Goal: Task Accomplishment & Management: Manage account settings

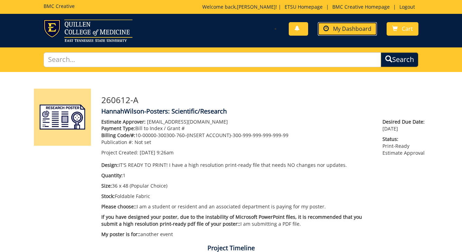
click at [365, 27] on span "My Dashboard" at bounding box center [352, 29] width 38 height 8
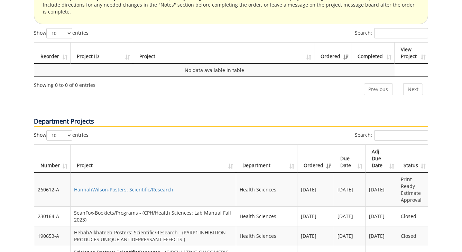
scroll to position [432, 0]
click at [157, 187] on link "HannahWilson-Posters: Scientific/Research" at bounding box center [123, 190] width 99 height 7
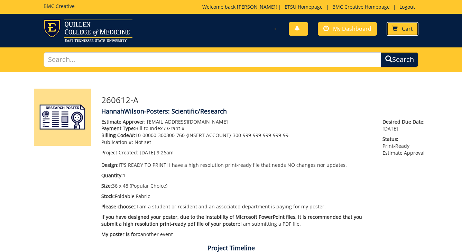
click at [411, 30] on span "Cart" at bounding box center [407, 29] width 11 height 8
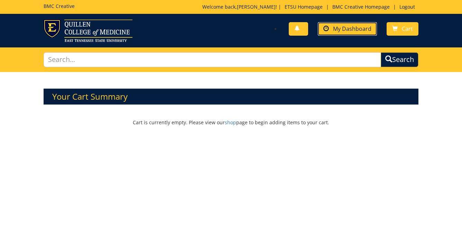
click at [353, 29] on span "My Dashboard" at bounding box center [352, 29] width 38 height 8
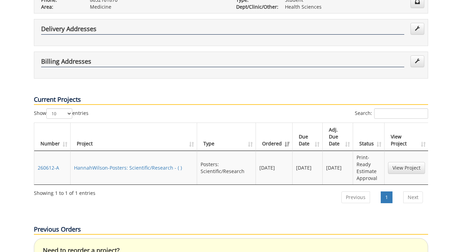
scroll to position [171, 0]
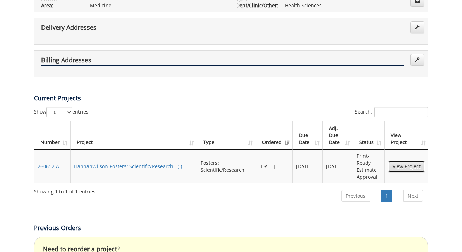
click at [414, 161] on link "View Project" at bounding box center [406, 167] width 37 height 12
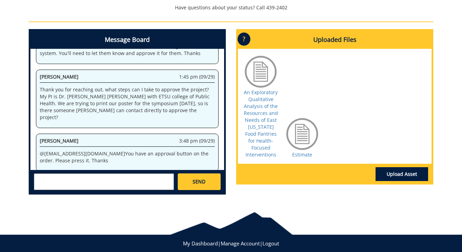
scroll to position [300, 0]
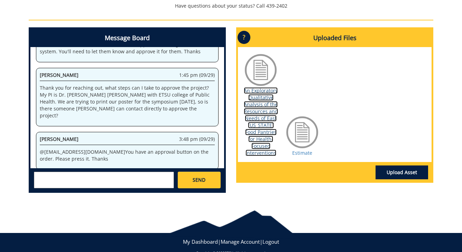
click at [263, 127] on link "An Exploratory Qualitative Analysis of the Resources and Needs of East [US_STAT…" at bounding box center [261, 121] width 34 height 69
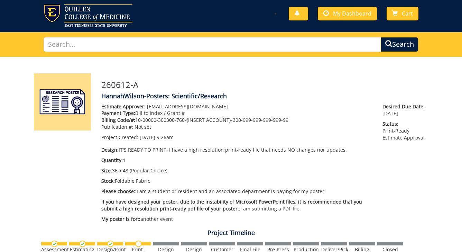
scroll to position [13, 0]
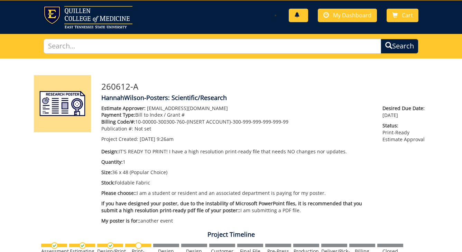
click at [298, 17] on span at bounding box center [298, 15] width 6 height 6
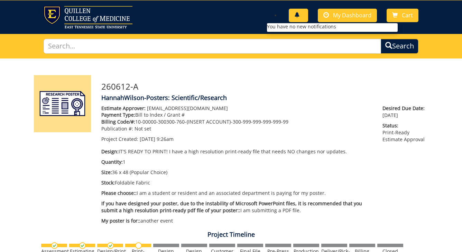
click at [298, 17] on span at bounding box center [298, 15] width 6 height 6
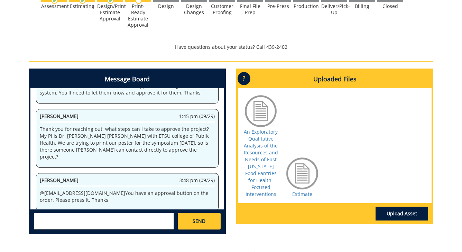
scroll to position [261, 0]
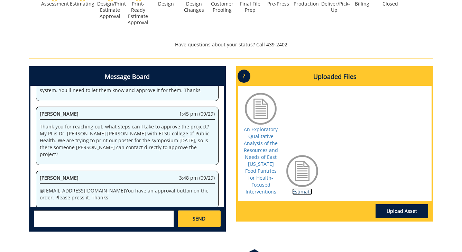
click at [300, 190] on link "Estimate" at bounding box center [302, 191] width 20 height 7
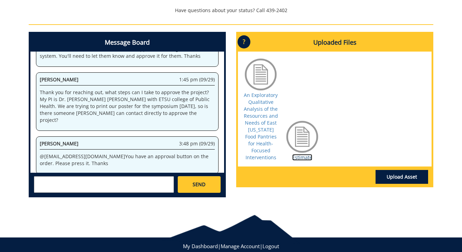
scroll to position [296, 0]
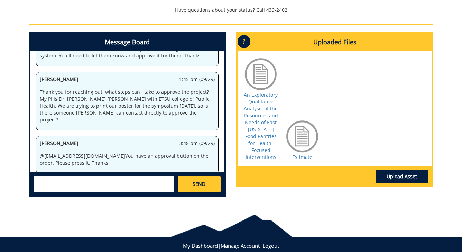
click at [244, 44] on p "?" at bounding box center [244, 41] width 13 height 13
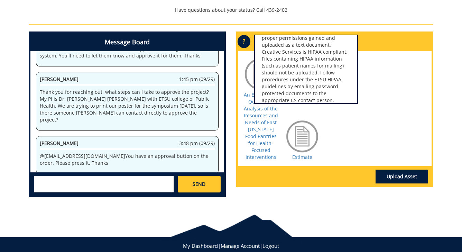
scroll to position [71, 0]
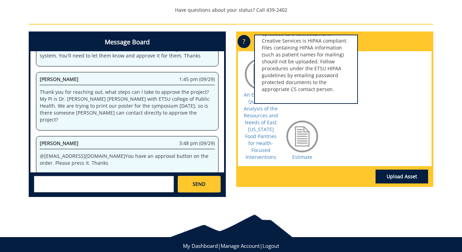
click at [353, 196] on div "Message Board System 9:26 am (09/28) Welcome to the Project Messenger. All mess…" at bounding box center [231, 116] width 415 height 171
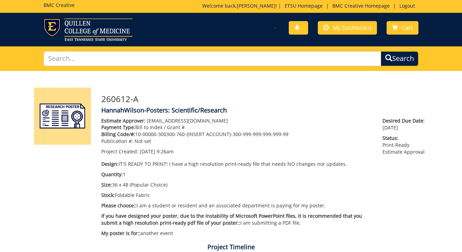
scroll to position [0, 0]
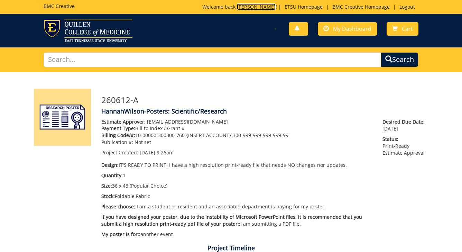
click at [264, 8] on link "[PERSON_NAME]" at bounding box center [256, 6] width 39 height 7
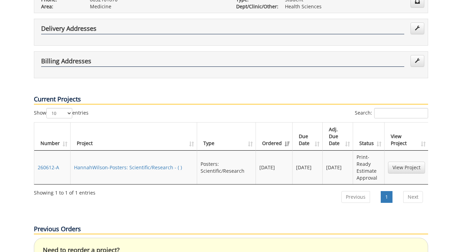
scroll to position [172, 0]
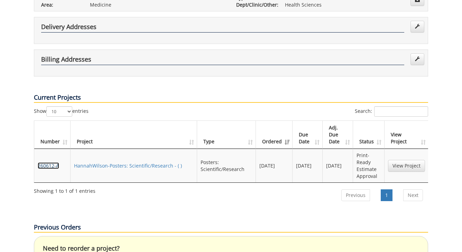
click at [51, 162] on link "260612-A" at bounding box center [48, 165] width 21 height 7
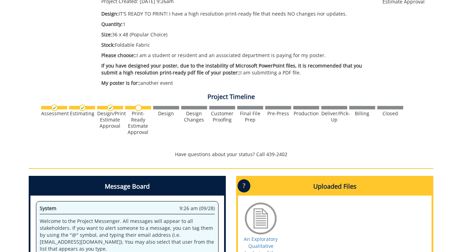
click at [137, 106] on img at bounding box center [138, 108] width 7 height 7
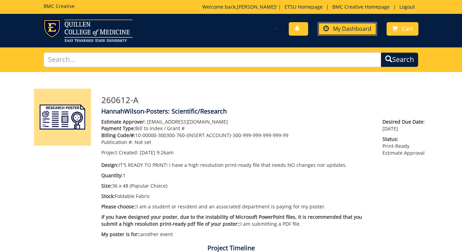
click at [345, 29] on span "My Dashboard" at bounding box center [352, 29] width 38 height 8
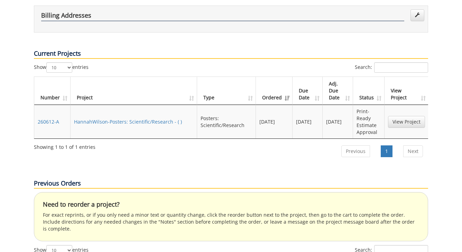
scroll to position [216, 0]
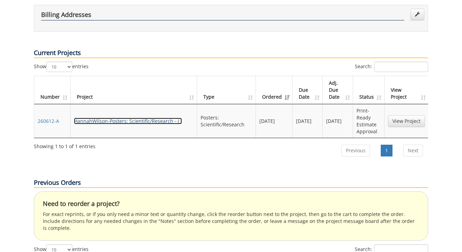
click at [166, 118] on link "HannahWilson-Posters: Scientific/Research - ( )" at bounding box center [128, 121] width 108 height 7
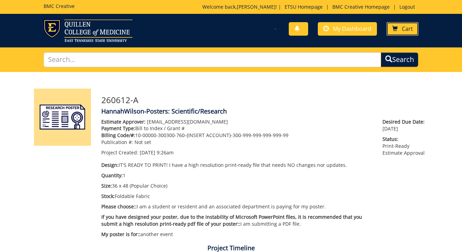
click at [394, 33] on link "Cart" at bounding box center [403, 28] width 32 height 13
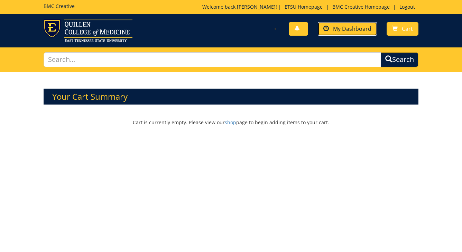
click at [367, 31] on span "My Dashboard" at bounding box center [352, 29] width 38 height 8
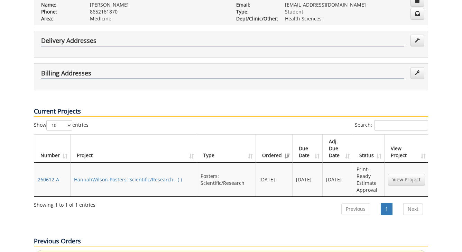
scroll to position [159, 0]
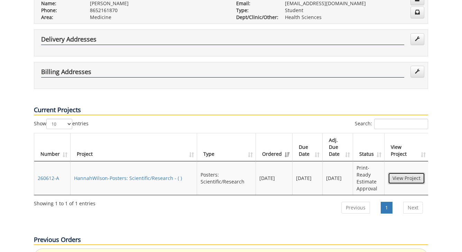
click at [401, 172] on link "View Project" at bounding box center [406, 178] width 37 height 12
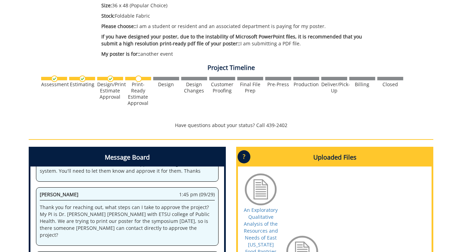
scroll to position [313, 0]
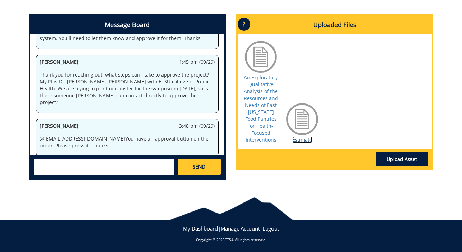
click at [304, 139] on link "Estimate" at bounding box center [302, 139] width 20 height 7
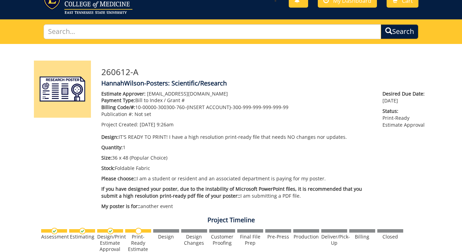
scroll to position [0, 0]
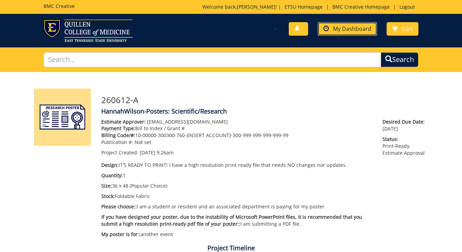
click at [349, 26] on span "My Dashboard" at bounding box center [352, 29] width 38 height 8
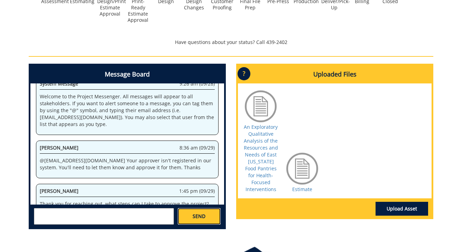
scroll to position [11155, 0]
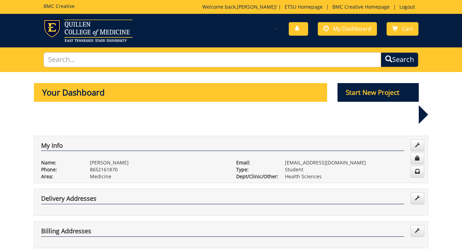
click at [279, 93] on p "Your Dashboard" at bounding box center [181, 92] width 294 height 19
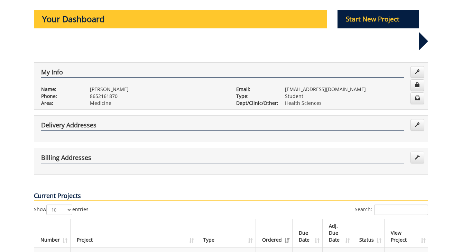
scroll to position [73, 0]
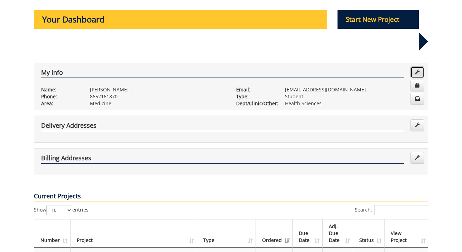
click at [420, 66] on link at bounding box center [418, 72] width 14 height 12
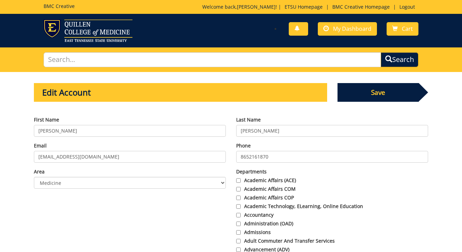
click at [375, 96] on span "Save" at bounding box center [379, 92] width 82 height 19
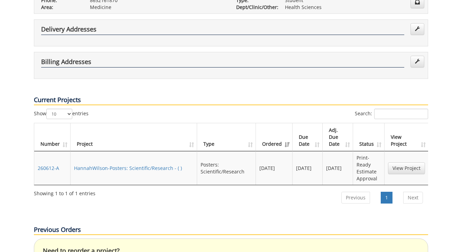
scroll to position [208, 0]
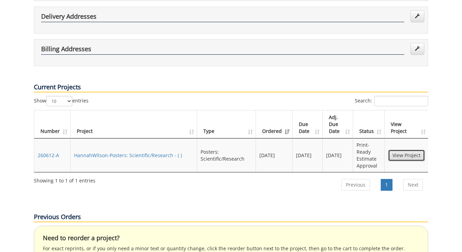
click at [401, 150] on link "View Project" at bounding box center [406, 156] width 37 height 12
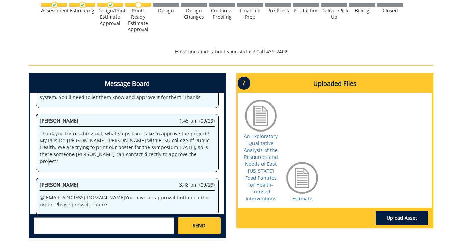
scroll to position [254, 0]
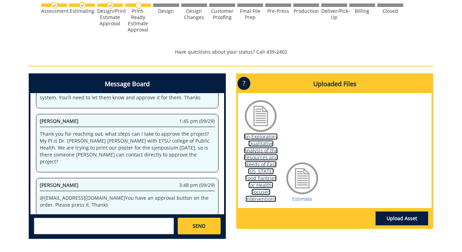
click at [254, 164] on link "An Exploratory Qualitative Analysis of the Resources and Needs of East [US_STAT…" at bounding box center [261, 167] width 34 height 69
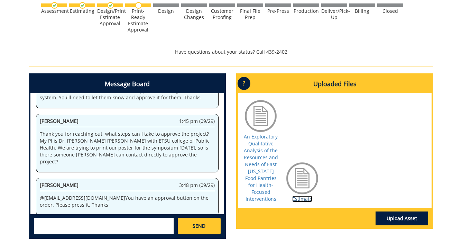
click at [297, 198] on link "Estimate" at bounding box center [302, 199] width 20 height 7
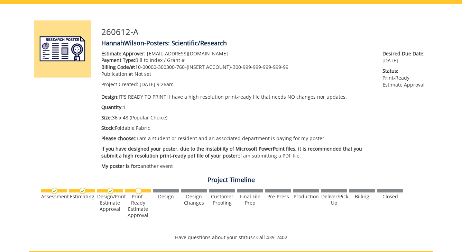
scroll to position [69, 0]
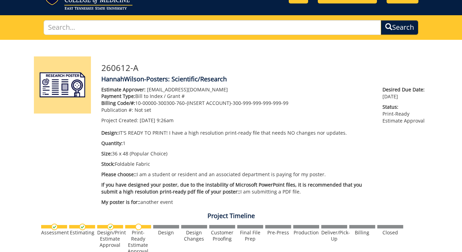
click at [74, 91] on img at bounding box center [62, 84] width 57 height 57
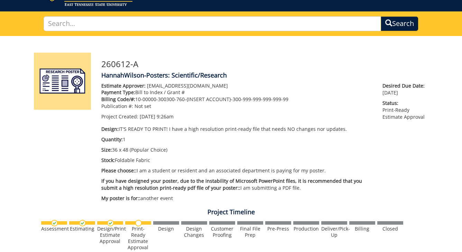
scroll to position [0, 0]
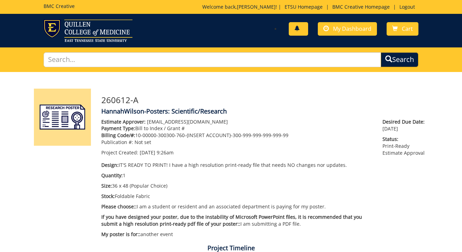
click at [301, 31] on link at bounding box center [298, 28] width 19 height 13
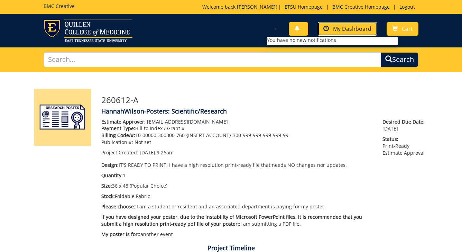
click at [333, 28] on link "My Dashboard" at bounding box center [347, 28] width 59 height 13
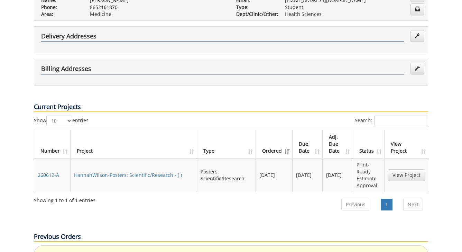
scroll to position [163, 0]
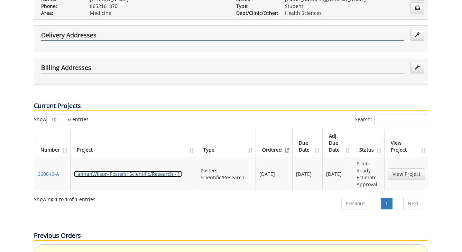
click at [134, 171] on link "HannahWilson-Posters: Scientific/Research - ( )" at bounding box center [128, 174] width 108 height 7
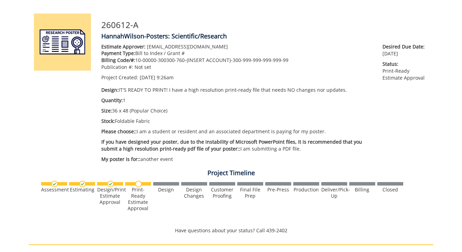
scroll to position [74, 0]
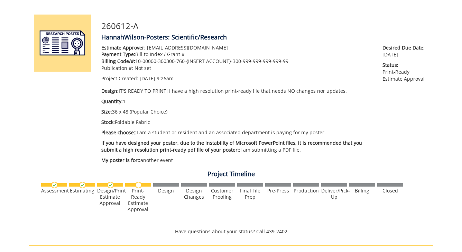
click at [139, 191] on div "Print-Ready Estimate Approval" at bounding box center [138, 200] width 26 height 25
click at [139, 183] on img at bounding box center [138, 185] width 7 height 7
click at [139, 184] on img at bounding box center [138, 185] width 7 height 7
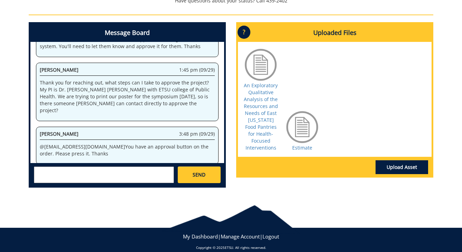
scroll to position [305, 0]
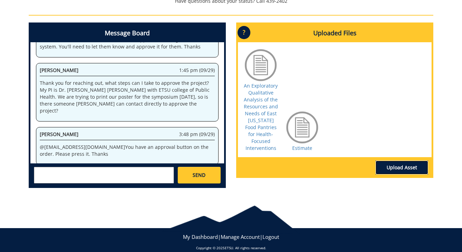
click at [399, 165] on link "Upload Asset" at bounding box center [402, 168] width 53 height 14
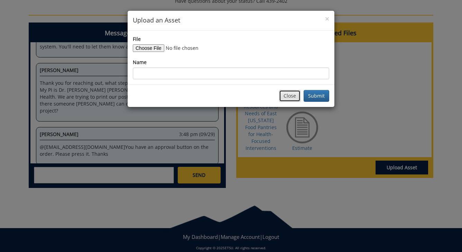
click at [293, 97] on button "Close" at bounding box center [289, 96] width 21 height 12
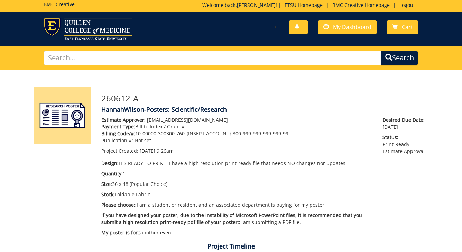
scroll to position [0, 0]
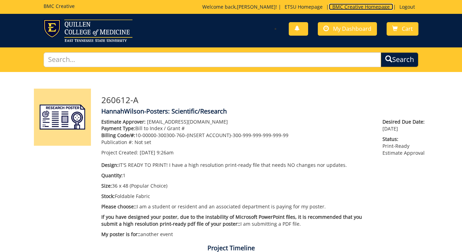
click at [360, 8] on link "BMC Creative Homepage" at bounding box center [361, 6] width 64 height 7
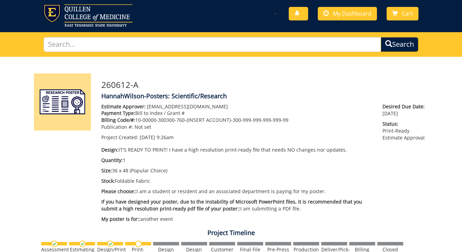
scroll to position [15, 0]
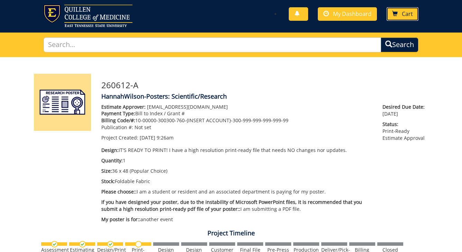
click at [402, 16] on span "Cart" at bounding box center [407, 14] width 11 height 8
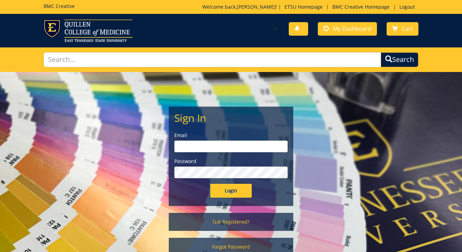
scroll to position [61, 0]
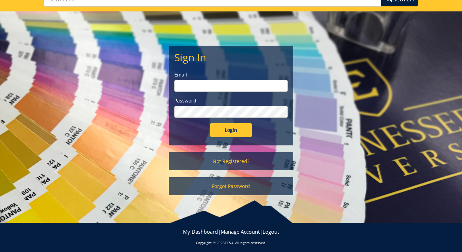
click at [242, 87] on input "email" at bounding box center [231, 86] width 114 height 12
type input "[EMAIL_ADDRESS][DOMAIN_NAME]"
click at [233, 132] on input "Login" at bounding box center [231, 130] width 42 height 14
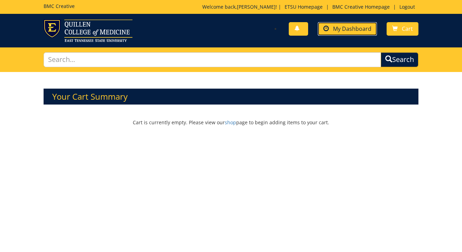
click at [355, 35] on link "My Dashboard" at bounding box center [347, 28] width 59 height 13
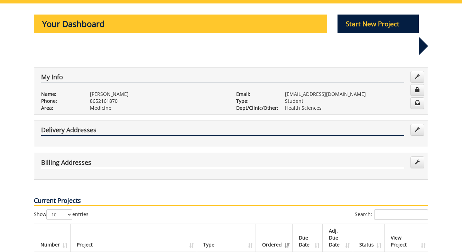
scroll to position [87, 0]
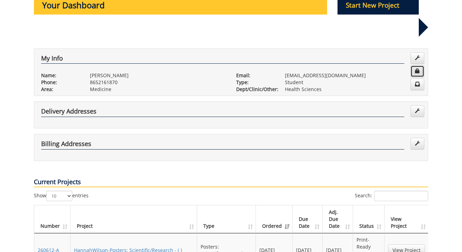
click at [414, 65] on link at bounding box center [418, 71] width 14 height 12
click at [417, 82] on span at bounding box center [417, 84] width 5 height 5
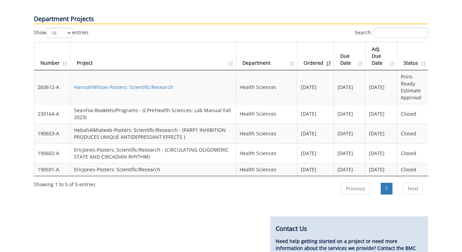
scroll to position [535, 0]
click at [137, 83] on link "HannahWilson-Posters: Scientific/Research" at bounding box center [123, 86] width 99 height 7
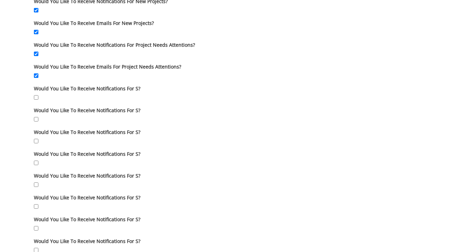
scroll to position [207, 0]
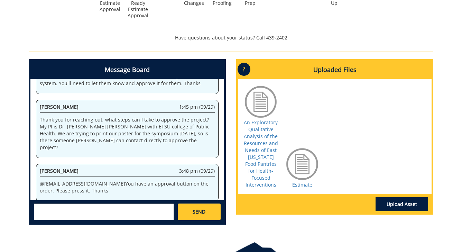
scroll to position [266, 0]
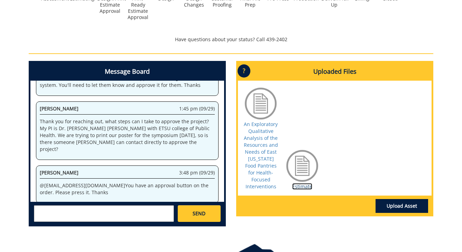
click at [304, 185] on link "Estimate" at bounding box center [302, 186] width 20 height 7
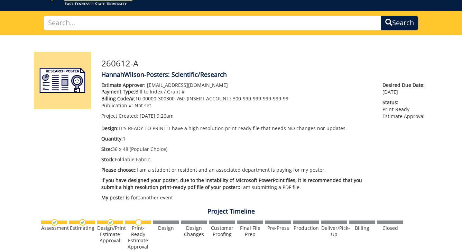
scroll to position [0, 0]
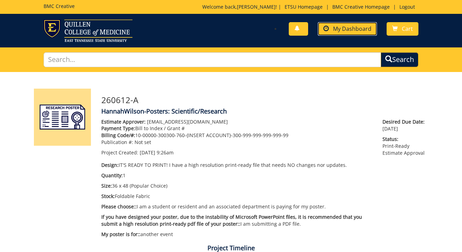
click at [362, 28] on span "My Dashboard" at bounding box center [352, 29] width 38 height 8
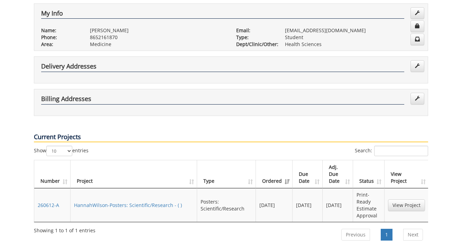
scroll to position [185, 0]
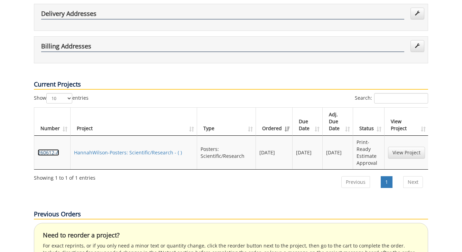
click at [49, 149] on link "260612-A" at bounding box center [48, 152] width 21 height 7
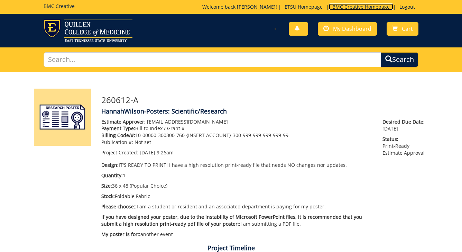
click at [355, 8] on link "BMC Creative Homepage" at bounding box center [361, 6] width 64 height 7
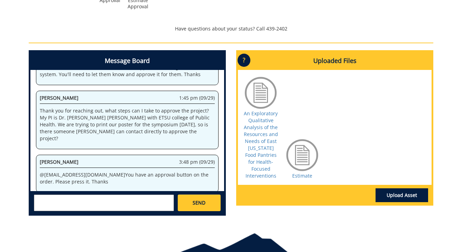
scroll to position [276, 0]
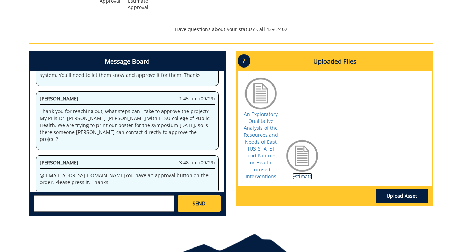
click at [305, 176] on link "Estimate" at bounding box center [302, 176] width 20 height 7
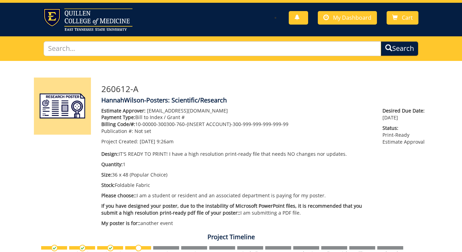
scroll to position [0, 0]
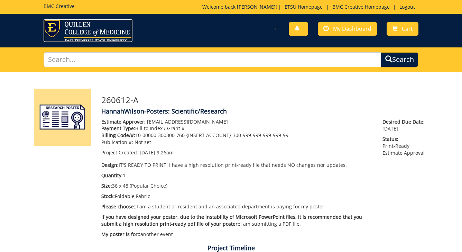
click at [102, 33] on img at bounding box center [88, 30] width 89 height 22
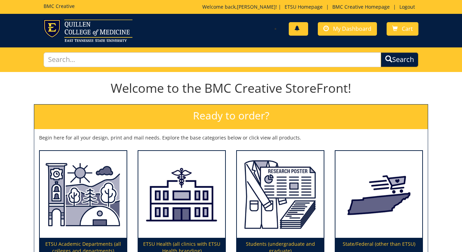
click at [304, 30] on link at bounding box center [298, 28] width 19 height 13
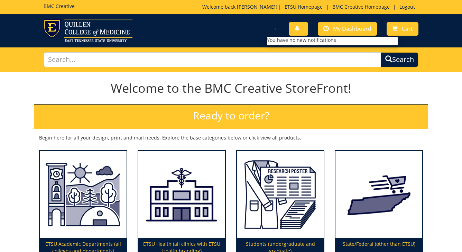
click at [307, 42] on li "You have no new notifications" at bounding box center [332, 40] width 131 height 7
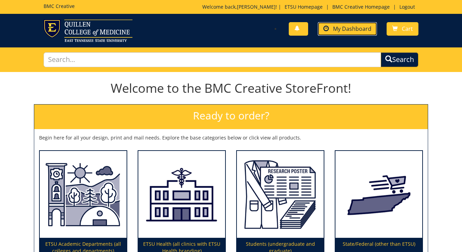
click at [334, 31] on span "My Dashboard" at bounding box center [352, 29] width 38 height 8
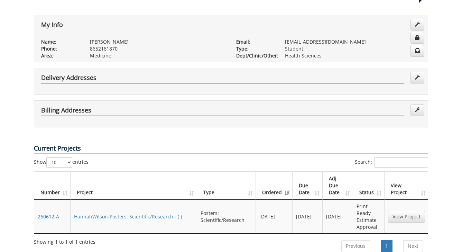
scroll to position [104, 0]
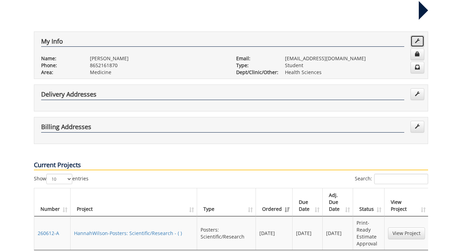
click at [416, 38] on span at bounding box center [417, 40] width 5 height 5
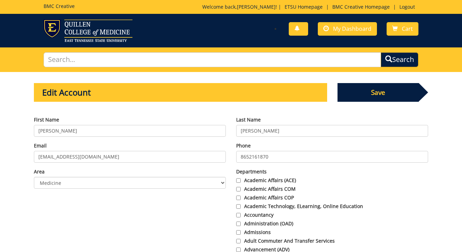
click at [387, 92] on span "Save" at bounding box center [379, 92] width 82 height 19
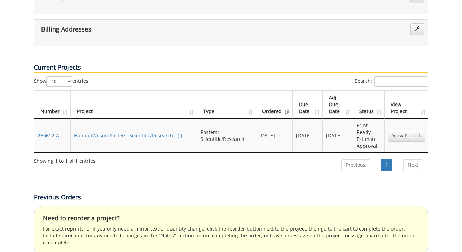
scroll to position [228, 0]
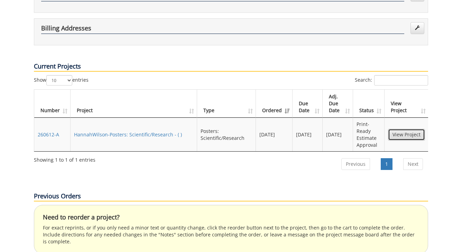
click at [399, 129] on link "View Project" at bounding box center [406, 135] width 37 height 12
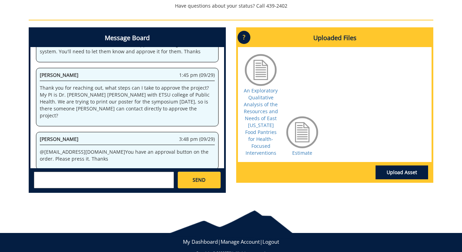
scroll to position [313, 0]
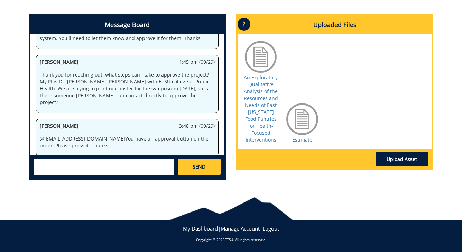
click at [107, 163] on textarea at bounding box center [104, 167] width 140 height 17
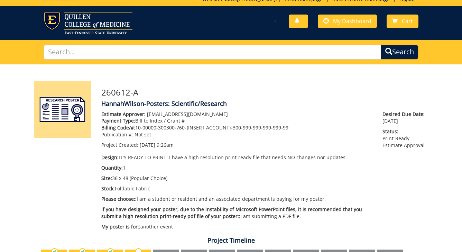
scroll to position [0, 0]
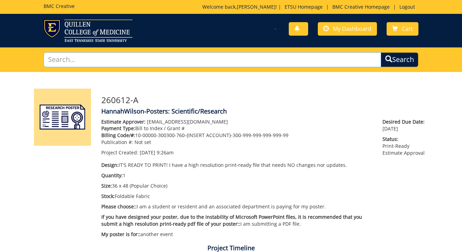
click at [305, 64] on input "text" at bounding box center [212, 59] width 337 height 15
type input "project summary"
click at [381, 52] on button "Search" at bounding box center [400, 59] width 38 height 15
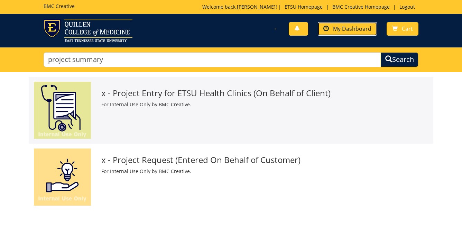
click at [339, 25] on span "My Dashboard" at bounding box center [352, 29] width 38 height 8
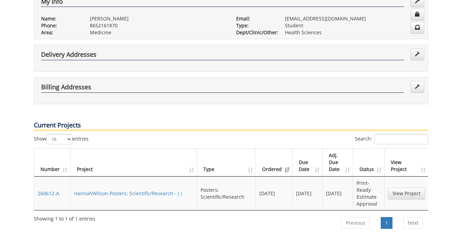
scroll to position [156, 0]
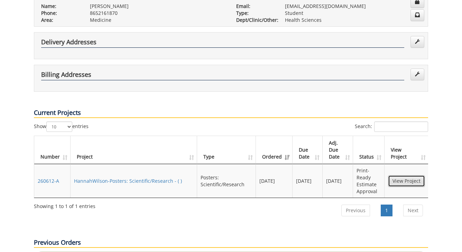
click at [395, 175] on link "View Project" at bounding box center [406, 181] width 37 height 12
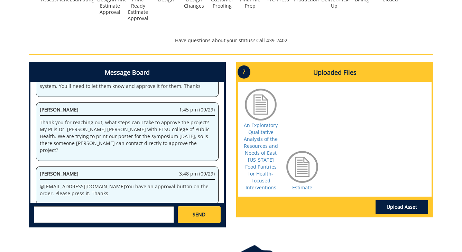
scroll to position [266, 0]
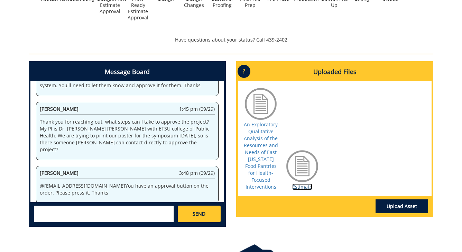
click at [304, 186] on link "Estimate" at bounding box center [302, 186] width 20 height 7
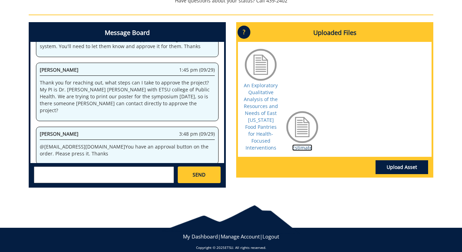
scroll to position [310, 0]
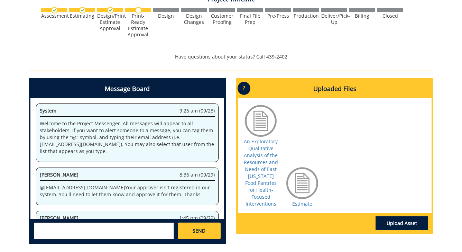
scroll to position [249, 0]
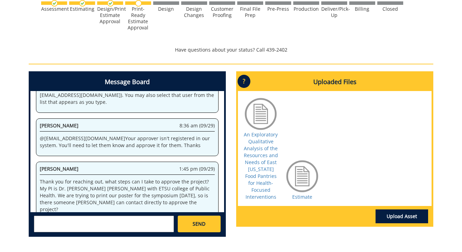
scroll to position [92, 0]
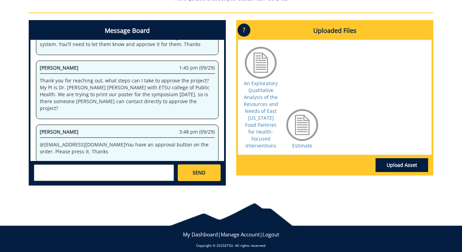
scroll to position [313, 0]
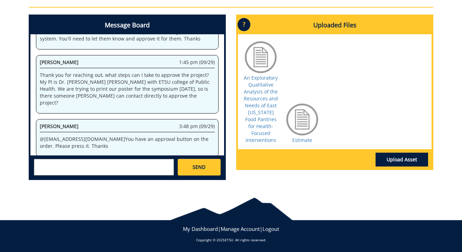
click at [134, 168] on textarea at bounding box center [104, 167] width 140 height 17
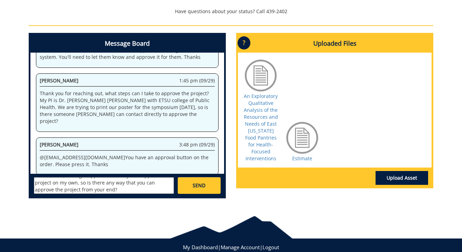
scroll to position [20, 0]
type textarea "I am sorry to send another message, but I do not have the green approval button…"
click at [192, 183] on link "SEND" at bounding box center [199, 185] width 43 height 17
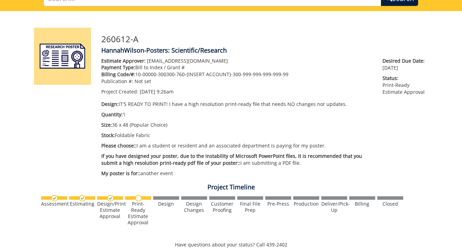
scroll to position [0, 0]
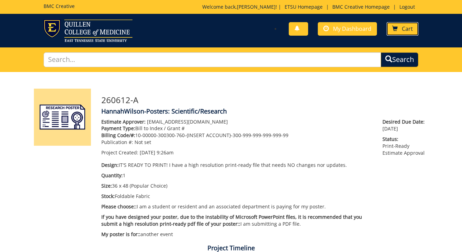
click at [402, 33] on link "Cart" at bounding box center [403, 28] width 32 height 13
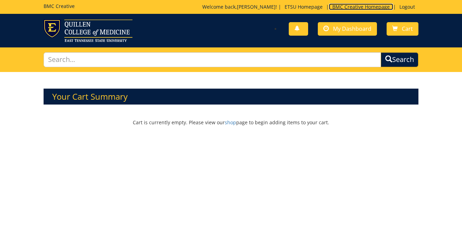
click at [372, 7] on link "BMC Creative Homepage" at bounding box center [361, 6] width 64 height 7
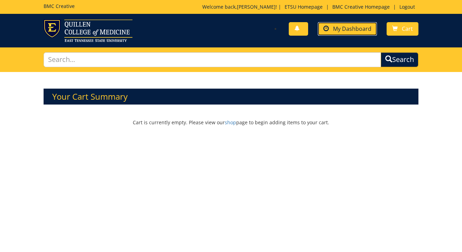
click at [349, 34] on link "My Dashboard" at bounding box center [347, 28] width 59 height 13
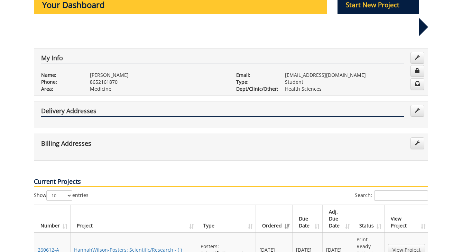
scroll to position [142, 0]
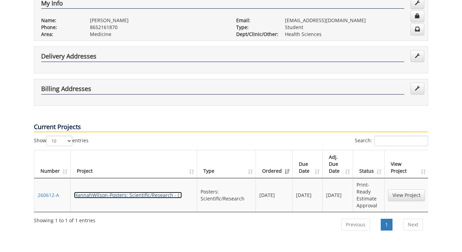
click at [160, 192] on link "HannahWilson-Posters: Scientific/Research - ( )" at bounding box center [128, 195] width 108 height 7
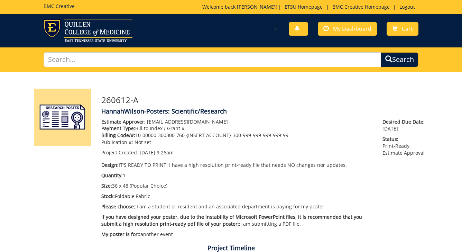
scroll to position [149, 0]
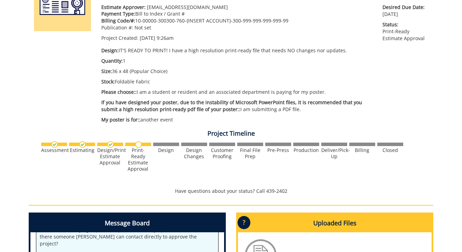
scroll to position [114, 0]
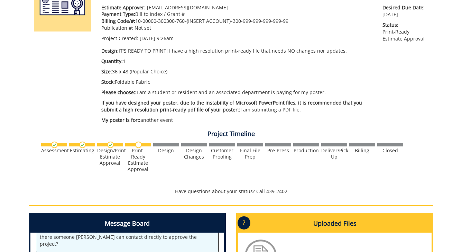
click at [139, 145] on img at bounding box center [138, 145] width 7 height 7
click at [127, 185] on div "Project Timeline Assessment Estimating" at bounding box center [231, 163] width 415 height 72
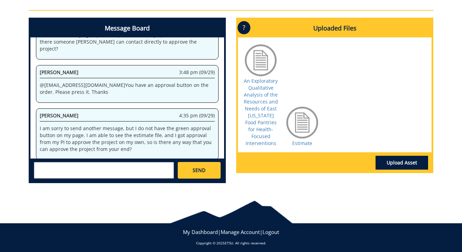
scroll to position [313, 0]
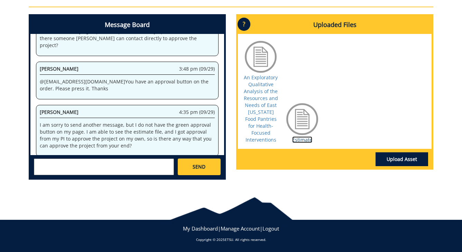
click at [305, 139] on link "Estimate" at bounding box center [302, 139] width 20 height 7
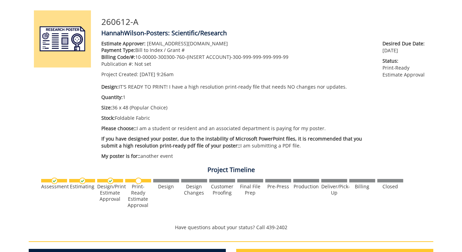
scroll to position [0, 0]
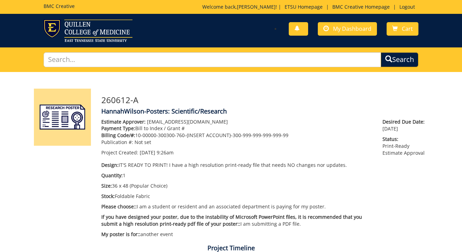
click at [402, 12] on div "Welcome back, Hannah ! | ETSU Homepage | BMC Creative Homepage | Logout" at bounding box center [310, 8] width 216 height 10
click at [402, 10] on p "Welcome back, Hannah ! | ETSU Homepage | BMC Creative Homepage | Logout" at bounding box center [310, 6] width 216 height 7
click at [402, 6] on link "Logout" at bounding box center [407, 6] width 22 height 7
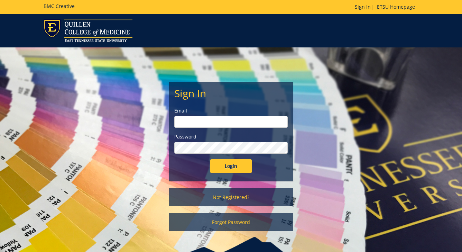
click at [209, 127] on input "email" at bounding box center [231, 122] width 114 height 12
type input "[EMAIL_ADDRESS][DOMAIN_NAME]"
click at [232, 165] on input "Login" at bounding box center [231, 166] width 42 height 14
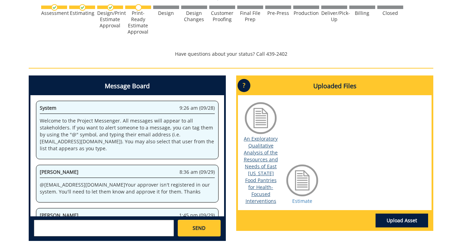
scroll to position [304, 0]
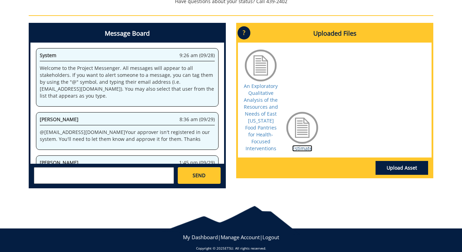
click at [299, 148] on link "Estimate" at bounding box center [302, 148] width 20 height 7
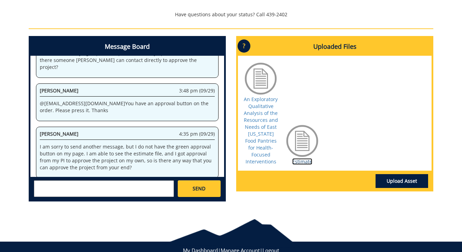
scroll to position [313, 0]
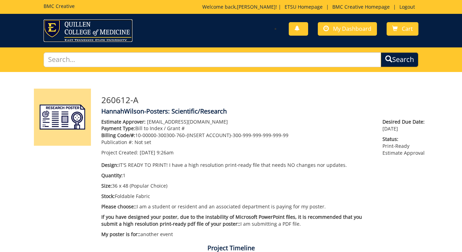
click at [95, 32] on img at bounding box center [88, 30] width 89 height 22
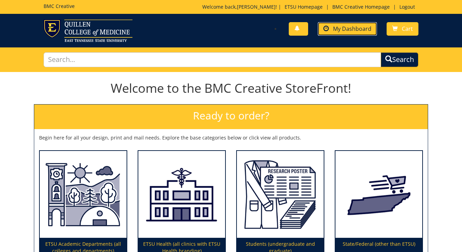
click at [339, 33] on link "My Dashboard" at bounding box center [347, 28] width 59 height 13
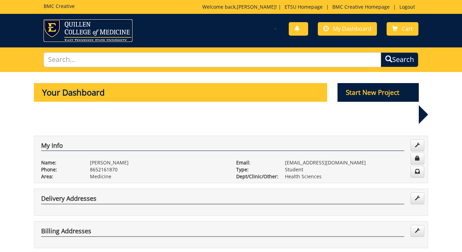
click at [77, 25] on img at bounding box center [88, 30] width 89 height 22
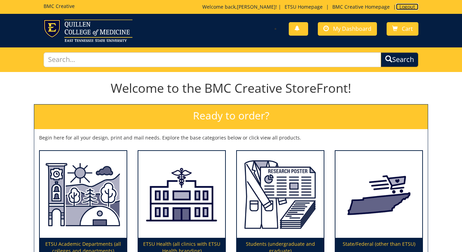
click at [405, 10] on link "Logout" at bounding box center [407, 6] width 22 height 7
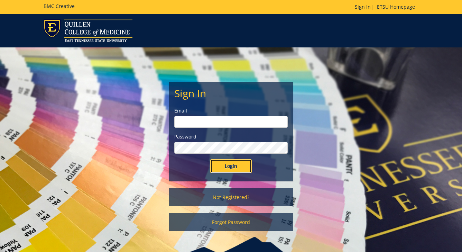
click at [231, 167] on input "Login" at bounding box center [231, 166] width 42 height 14
click at [229, 123] on input "email" at bounding box center [231, 122] width 114 height 12
type input "[EMAIL_ADDRESS][DOMAIN_NAME]"
click at [229, 169] on input "Login" at bounding box center [231, 166] width 42 height 14
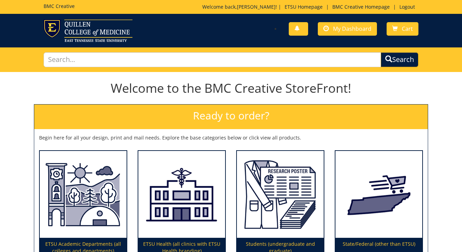
click at [373, 3] on div "BMC Creative Welcome back, Hannah ! | ETSU Homepage | BMC Creative Homepage | L…" at bounding box center [230, 7] width 385 height 14
click at [371, 8] on link "BMC Creative Homepage" at bounding box center [361, 6] width 64 height 7
click at [372, 31] on link "My Dashboard" at bounding box center [347, 28] width 59 height 13
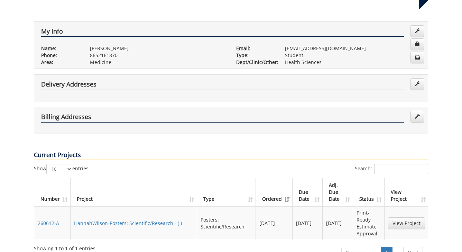
scroll to position [122, 0]
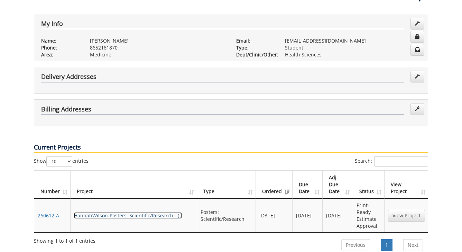
click at [145, 212] on link "HannahWilson-Posters: Scientific/Research - ( )" at bounding box center [128, 215] width 108 height 7
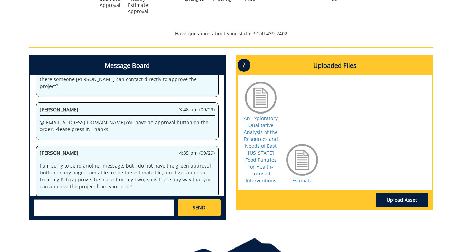
scroll to position [313, 0]
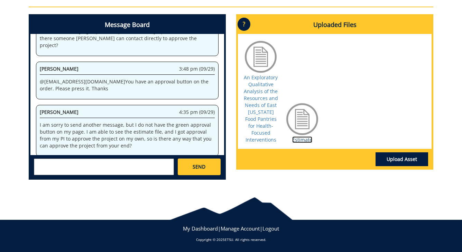
click at [303, 139] on link "Estimate" at bounding box center [302, 139] width 20 height 7
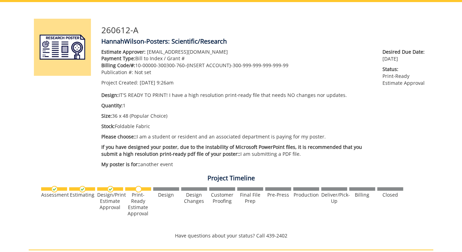
scroll to position [0, 0]
